Goal: Task Accomplishment & Management: Use online tool/utility

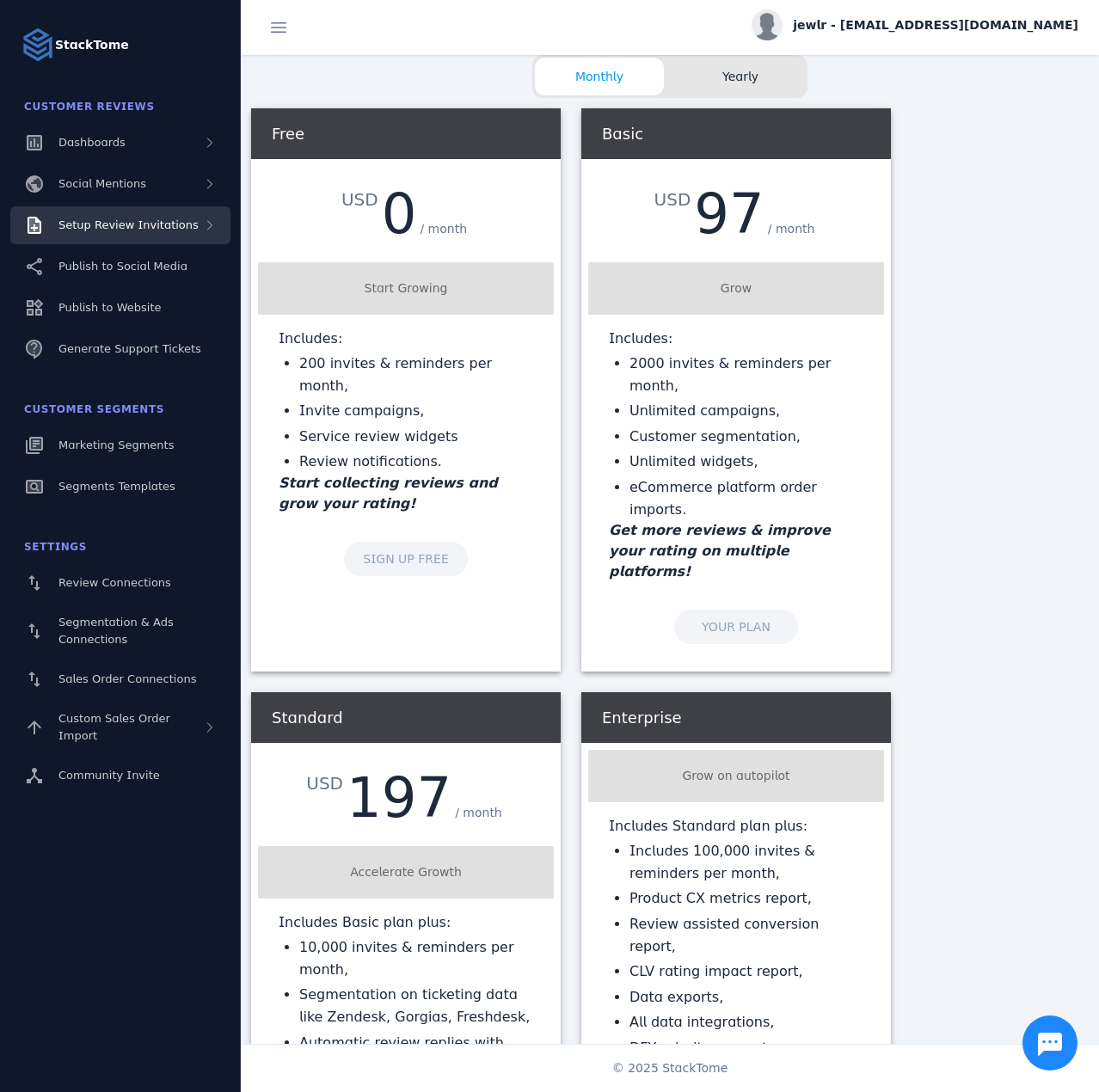
click at [141, 236] on div "Setup Review Invitations" at bounding box center [120, 225] width 220 height 38
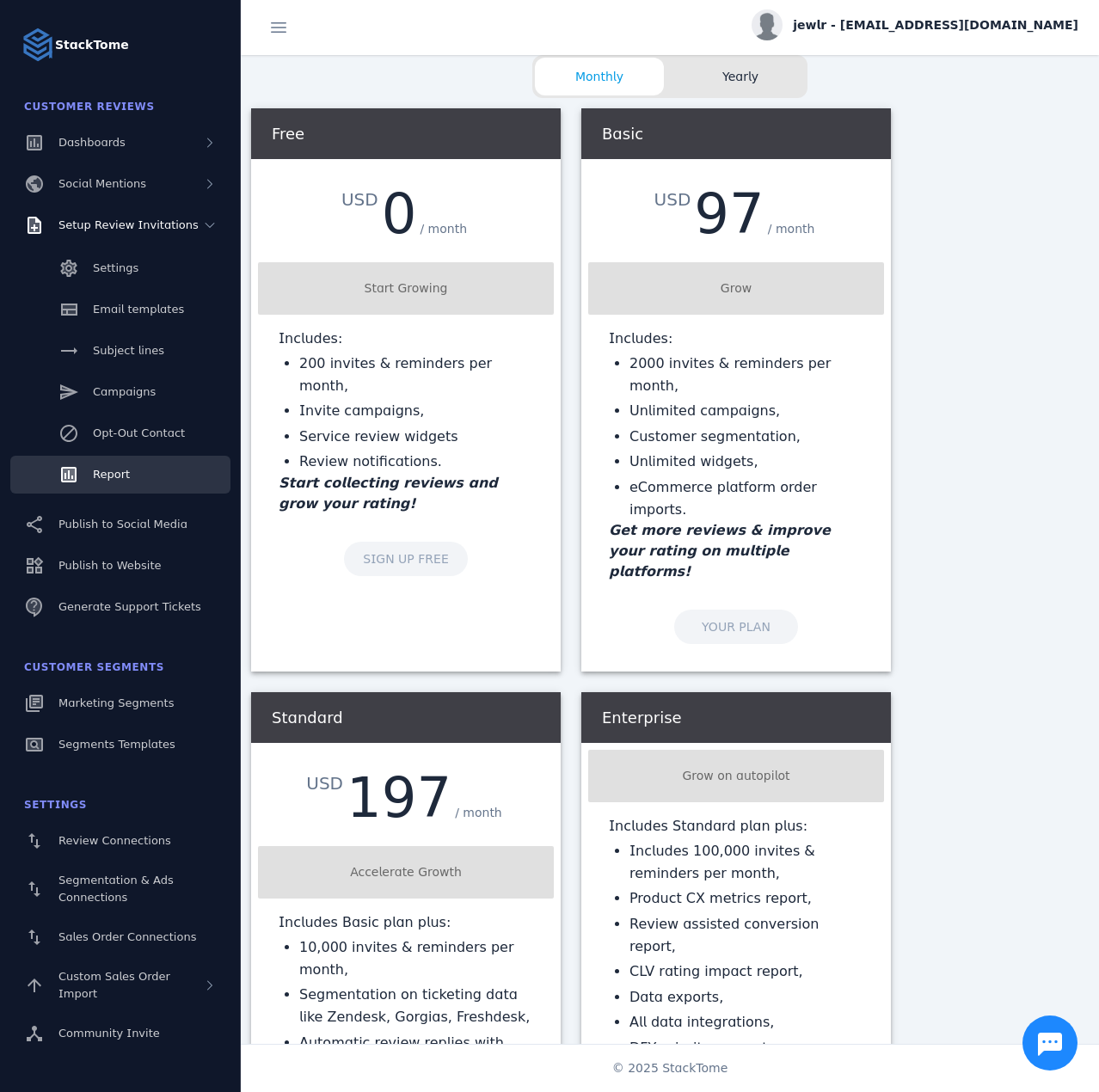
click at [125, 470] on span "Report" at bounding box center [111, 474] width 37 height 13
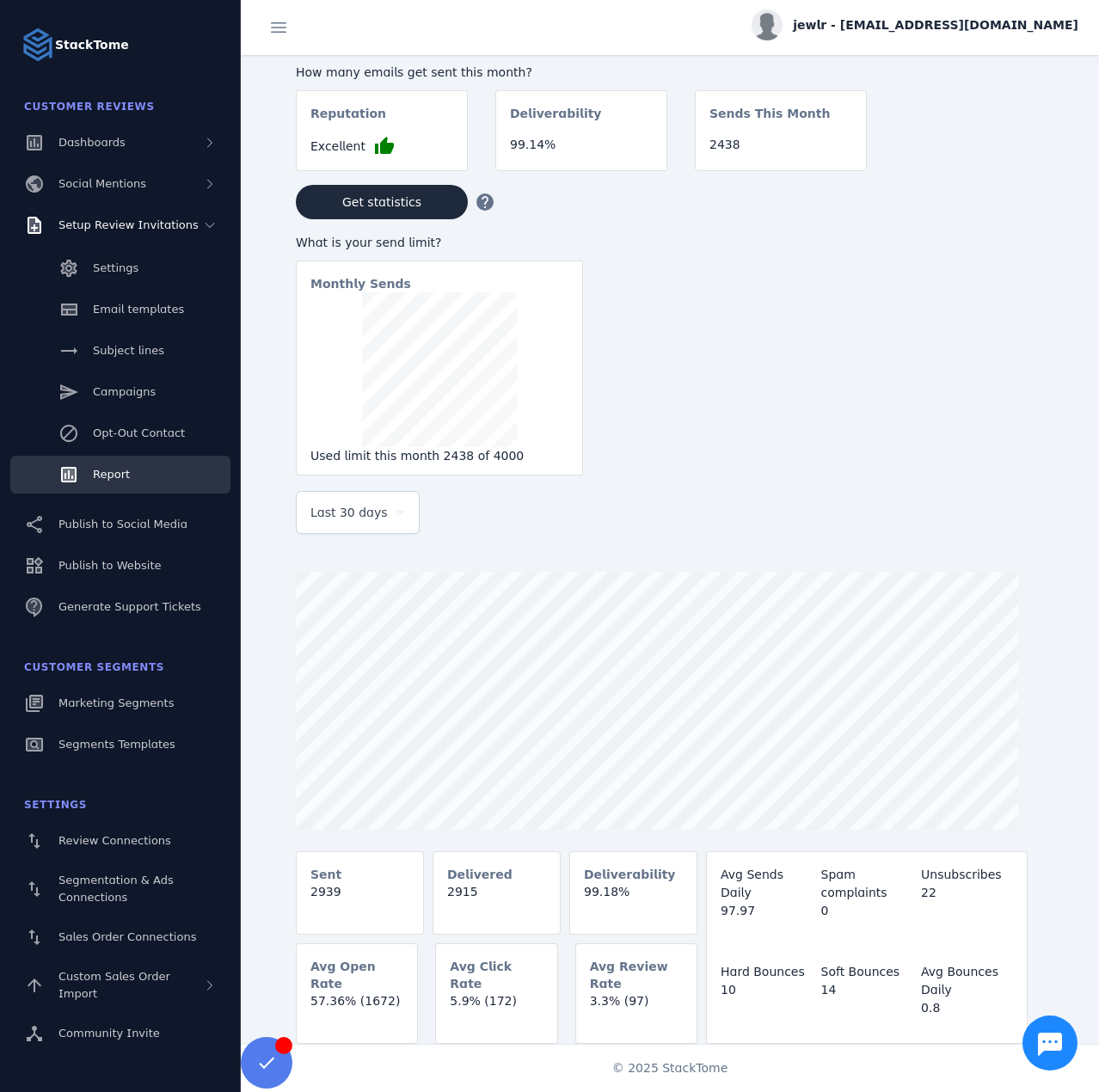
click at [383, 506] on div "Last 30 days" at bounding box center [357, 512] width 95 height 41
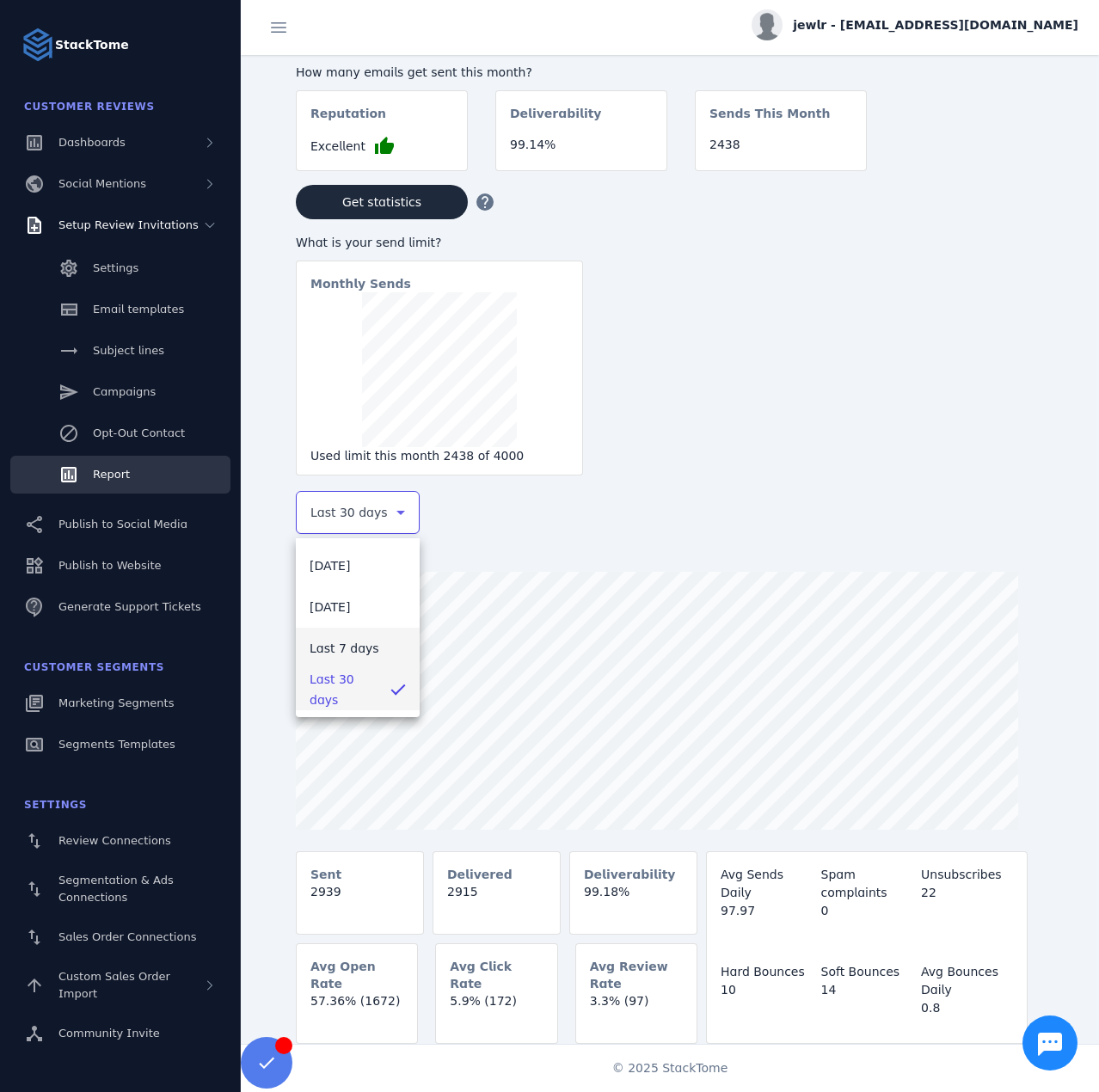
click at [362, 645] on span "Last 7 days" at bounding box center [343, 647] width 69 height 21
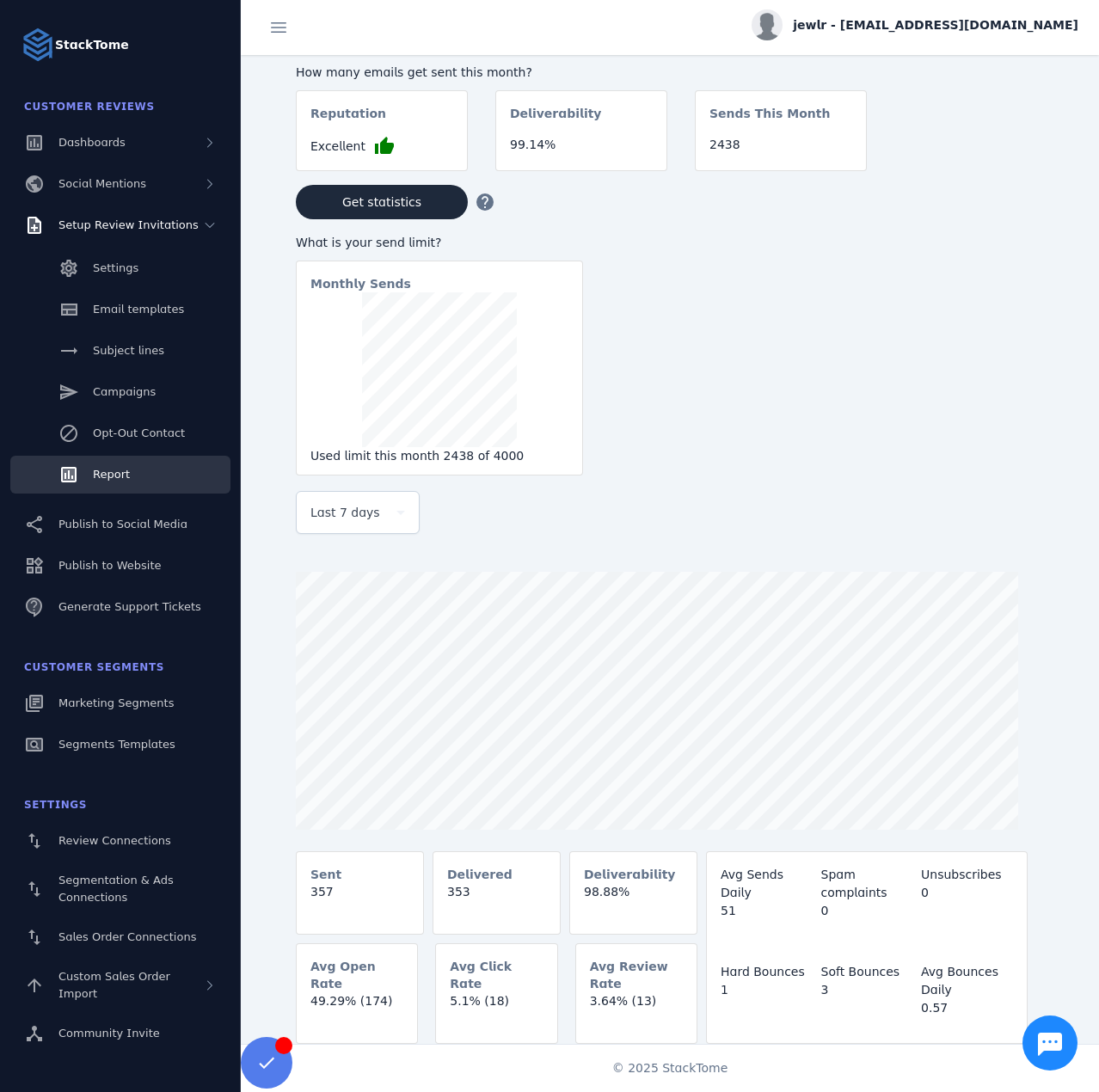
click at [931, 24] on span "jewlr - [EMAIL_ADDRESS][DOMAIN_NAME]" at bounding box center [935, 25] width 286 height 18
click at [1012, 158] on span "Sign out" at bounding box center [1023, 166] width 50 height 21
